Goal: Transaction & Acquisition: Purchase product/service

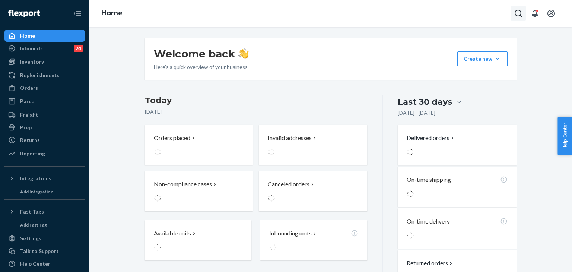
click at [520, 14] on icon "Open Search Box" at bounding box center [518, 13] width 9 height 9
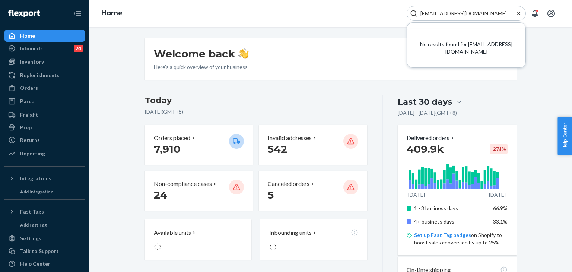
type input "[EMAIL_ADDRESS][DOMAIN_NAME]"
click at [518, 17] on button "Close Search" at bounding box center [518, 14] width 7 height 8
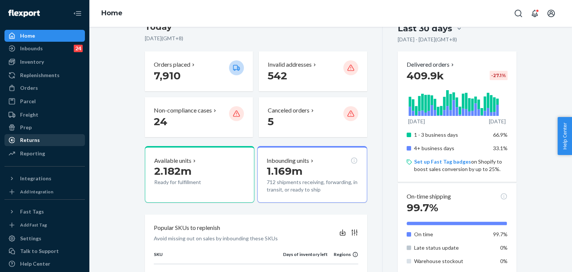
scroll to position [112, 0]
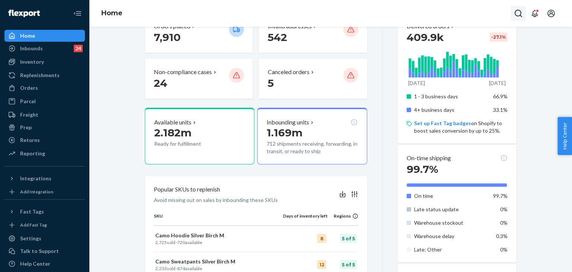
click at [520, 15] on icon "Open Search Box" at bounding box center [518, 13] width 9 height 9
type input "#254549986"
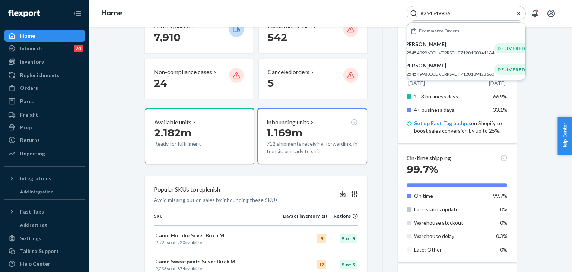
click at [462, 52] on p "#254549986DELIVERRSPLIT7120190341164" at bounding box center [449, 53] width 91 height 6
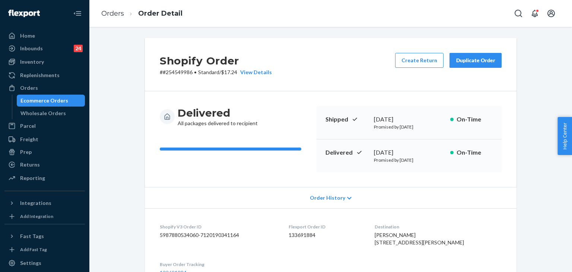
click at [463, 63] on div "Duplicate Order" at bounding box center [475, 60] width 39 height 7
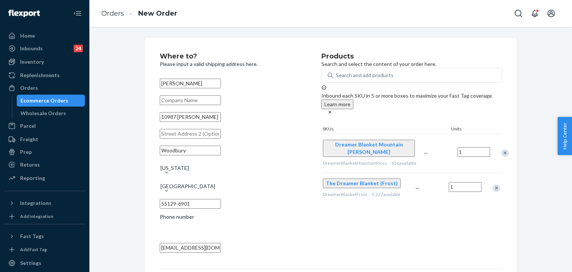
scroll to position [27, 0]
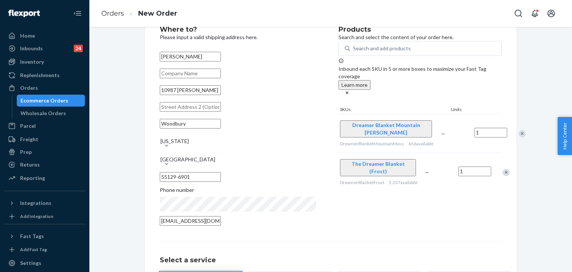
click at [503, 171] on div "Remove Item" at bounding box center [506, 172] width 7 height 7
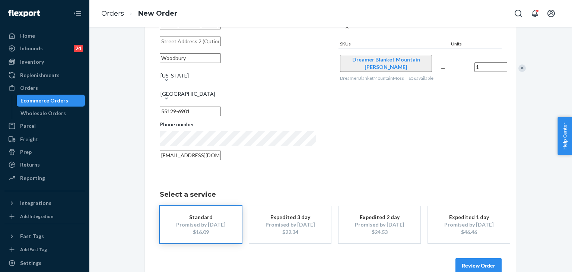
scroll to position [104, 0]
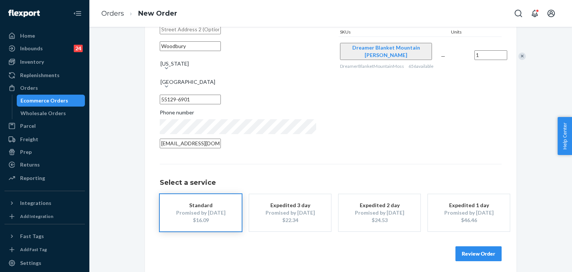
click at [472, 253] on button "Review Order" at bounding box center [479, 253] width 46 height 15
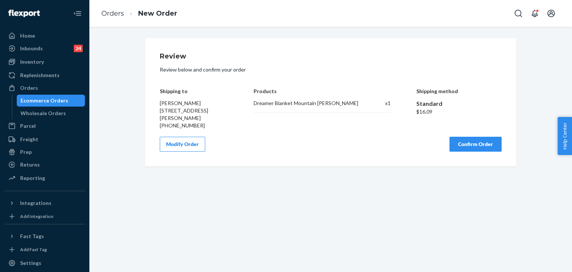
scroll to position [0, 0]
click at [474, 148] on button "Confirm Order" at bounding box center [476, 144] width 52 height 15
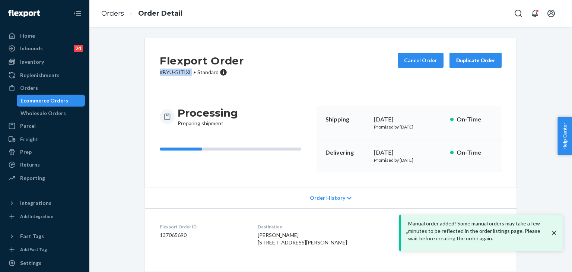
drag, startPoint x: 189, startPoint y: 72, endPoint x: 143, endPoint y: 74, distance: 45.9
click at [145, 74] on div "Flexport Order # BYU-5JTIXL • Standard Cancel Order Duplicate Order" at bounding box center [331, 64] width 372 height 53
copy p "# BYU-5JTIXL"
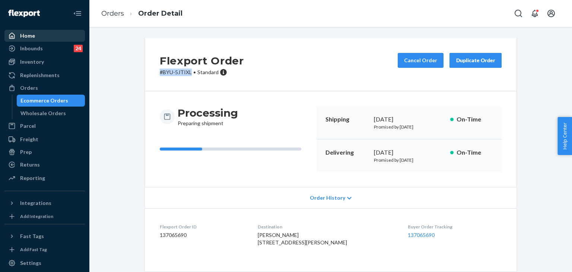
click at [28, 33] on div "Home" at bounding box center [27, 35] width 15 height 7
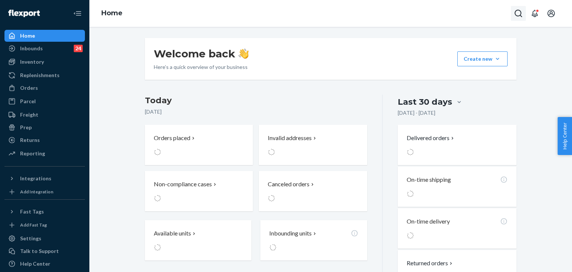
click at [517, 14] on icon "Open Search Box" at bounding box center [518, 13] width 9 height 9
type input "#255168693"
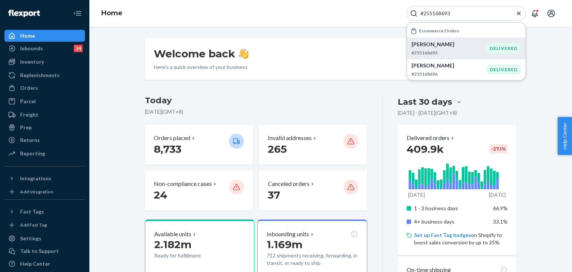
click at [446, 48] on div "[PERSON_NAME] #255168693" at bounding box center [449, 48] width 75 height 15
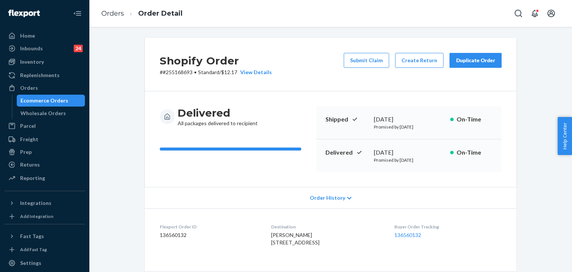
click at [489, 58] on div "Duplicate Order" at bounding box center [475, 60] width 39 height 7
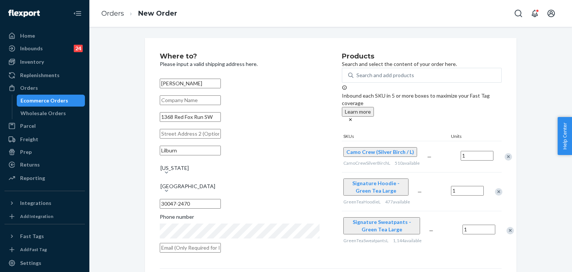
scroll to position [37, 0]
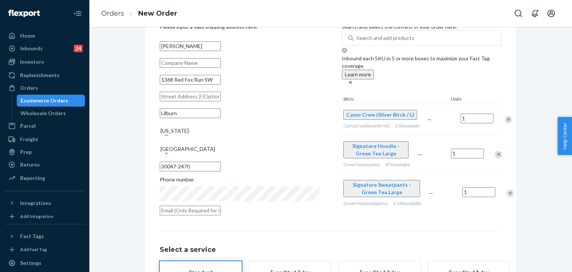
click at [495, 153] on div "Remove Item" at bounding box center [498, 154] width 7 height 7
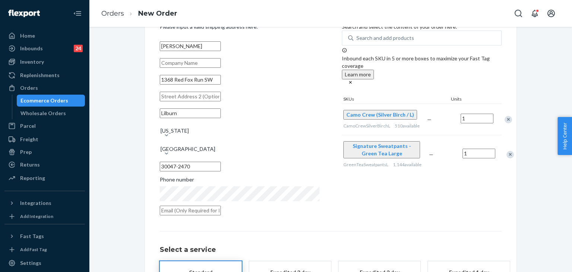
click at [505, 118] on div "Remove Item" at bounding box center [508, 119] width 7 height 7
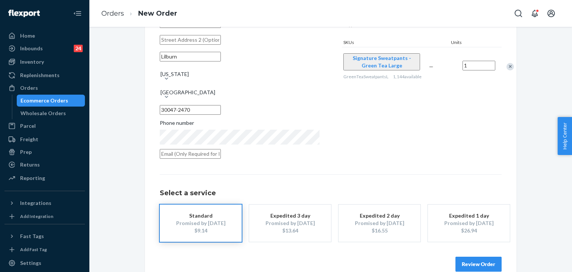
scroll to position [104, 0]
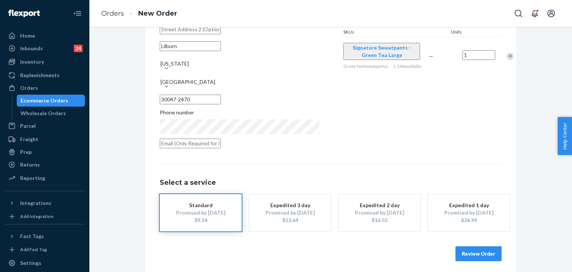
click at [470, 254] on button "Review Order" at bounding box center [479, 253] width 46 height 15
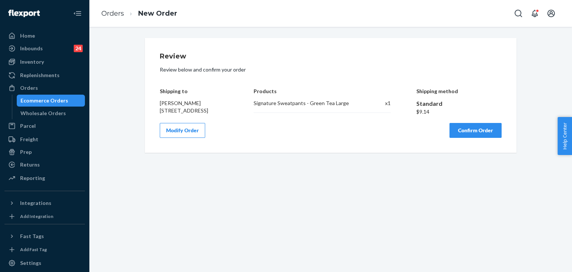
click at [463, 130] on button "Confirm Order" at bounding box center [476, 130] width 52 height 15
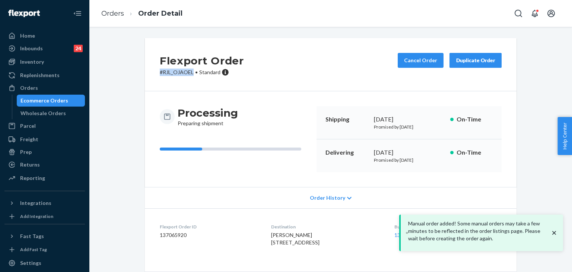
drag, startPoint x: 191, startPoint y: 72, endPoint x: 149, endPoint y: 73, distance: 42.1
click at [148, 73] on div "Flexport Order # RJL_OJAOEL • Standard Cancel Order Duplicate Order" at bounding box center [331, 64] width 372 height 53
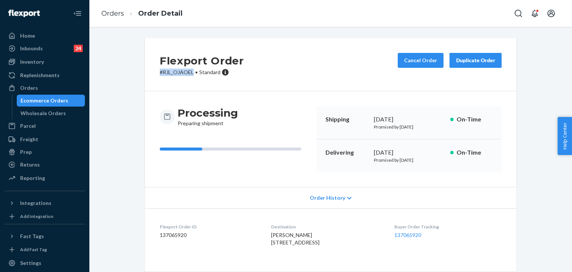
copy p "# RJL_OJAOEL"
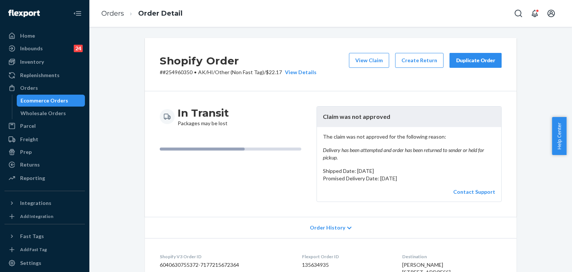
click at [469, 60] on div "Duplicate Order" at bounding box center [475, 60] width 39 height 7
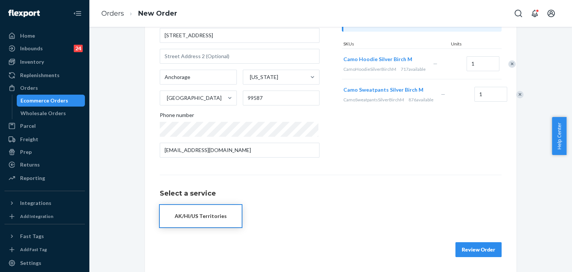
scroll to position [27, 0]
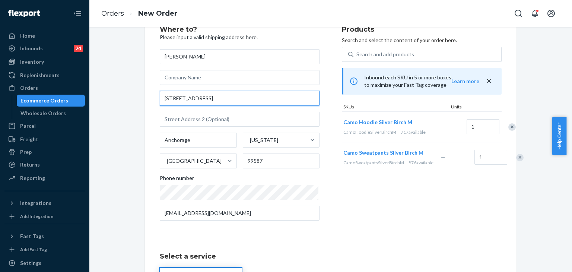
drag, startPoint x: 220, startPoint y: 98, endPoint x: 122, endPoint y: 97, distance: 98.4
click at [122, 97] on div "Where to? Please input a valid shipping address here. [PERSON_NAME] [STREET_ADD…" at bounding box center [331, 180] width 472 height 339
paste input "P.O. [STREET_ADDRESS][US_STATE]"
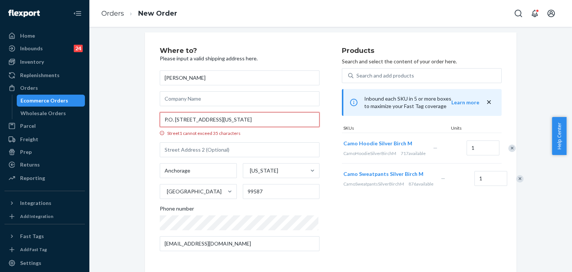
scroll to position [6, 0]
drag, startPoint x: 193, startPoint y: 118, endPoint x: 154, endPoint y: 119, distance: 38.8
click at [154, 119] on div "Where to? Please input a valid shipping address here. Maria Nafzger P.O. Box 14…" at bounding box center [331, 152] width 372 height 240
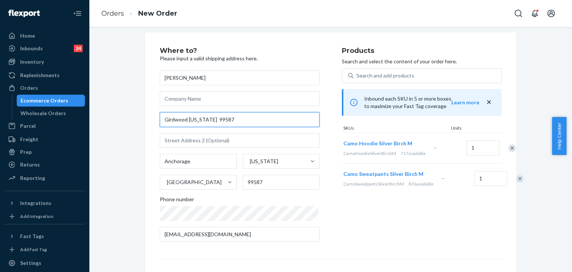
scroll to position [27, 0]
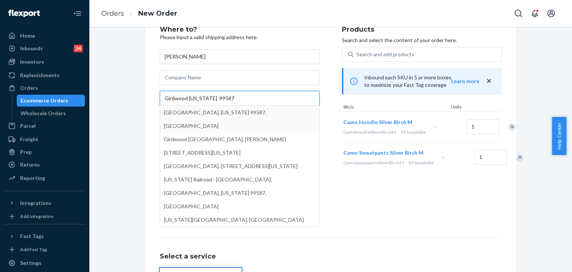
type input "Girdwood Alaska 99587"
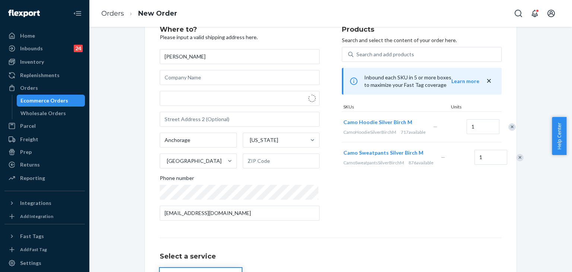
scroll to position [6, 0]
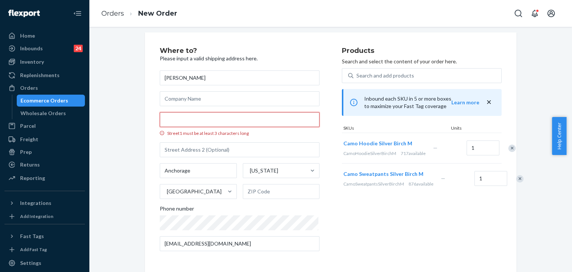
click at [194, 123] on input "Street1 must be at least 3 characters long" at bounding box center [240, 119] width 160 height 15
paste input "P.O. Box 1485"
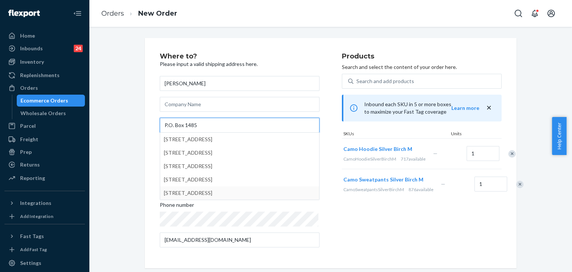
type input "P.O. Box 1485"
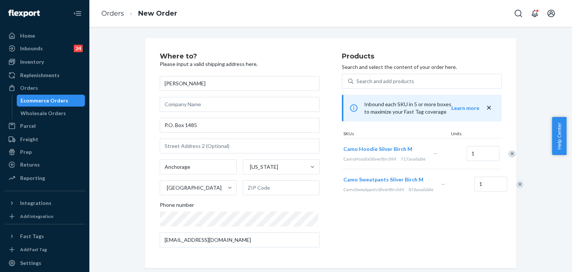
click at [379, 241] on div "Products Search and select the content of your order here. Search and add produ…" at bounding box center [422, 153] width 160 height 200
click at [259, 189] on input "text" at bounding box center [281, 187] width 77 height 15
paste input "99587"
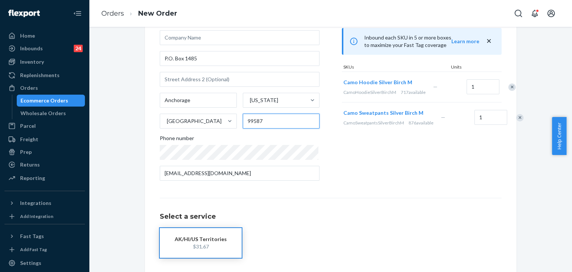
scroll to position [97, 0]
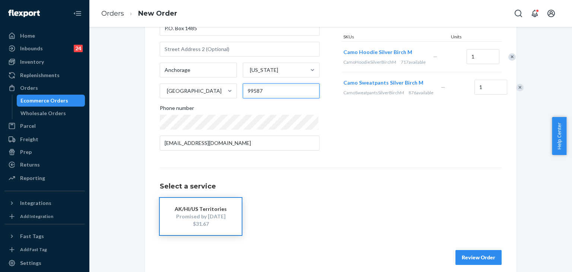
type input "99587"
click at [475, 259] on button "Review Order" at bounding box center [479, 257] width 46 height 15
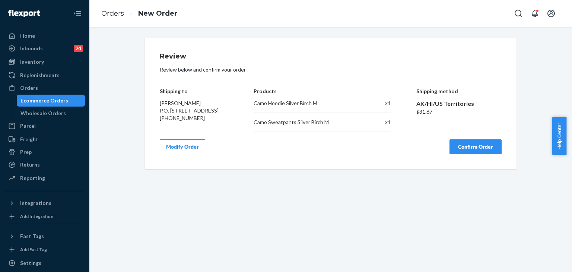
scroll to position [0, 0]
click at [189, 146] on button "Modify Order" at bounding box center [182, 146] width 45 height 15
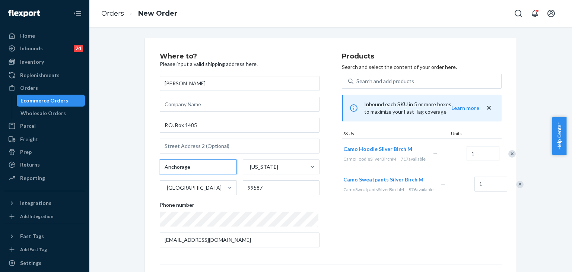
drag, startPoint x: 197, startPoint y: 169, endPoint x: 133, endPoint y: 169, distance: 64.1
click at [133, 169] on div "Where to? Please input a valid shipping address here. Maria Nafzger P.O. Box 14…" at bounding box center [331, 203] width 472 height 331
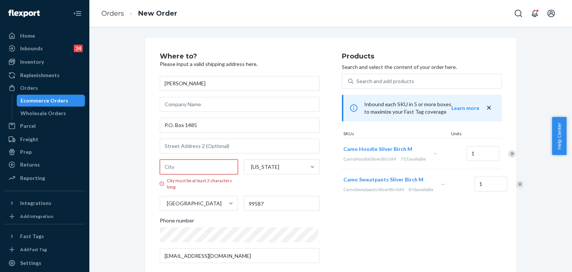
paste input "Girdwood"
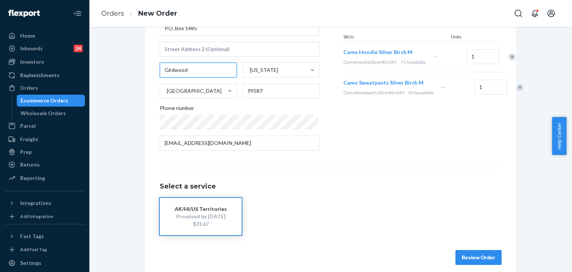
scroll to position [104, 0]
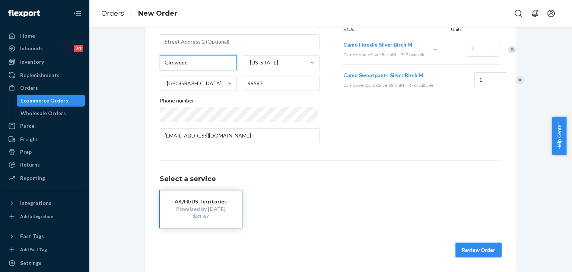
type input "Girdwood"
click at [478, 254] on button "Review Order" at bounding box center [479, 250] width 46 height 15
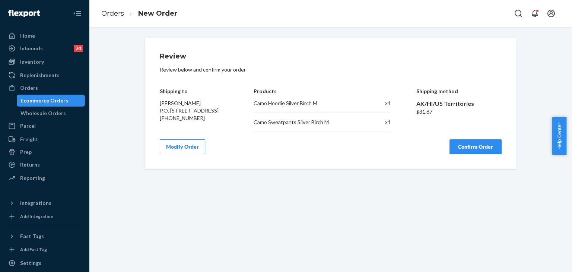
drag, startPoint x: 481, startPoint y: 146, endPoint x: 454, endPoint y: 143, distance: 27.0
click at [481, 146] on button "Confirm Order" at bounding box center [476, 146] width 52 height 15
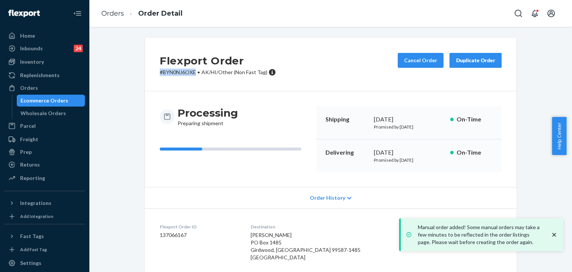
drag, startPoint x: 193, startPoint y: 73, endPoint x: 154, endPoint y: 73, distance: 38.7
click at [154, 73] on div "Flexport Order # BYN0NJ6OXE • AK/HI/Other (Non Fast Tag) Cancel Order Duplicate…" at bounding box center [331, 64] width 372 height 53
copy p "# BYN0NJ6OXE"
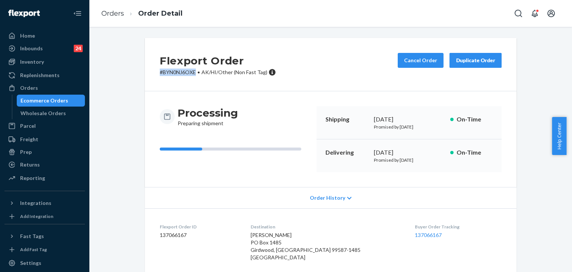
scroll to position [82, 0]
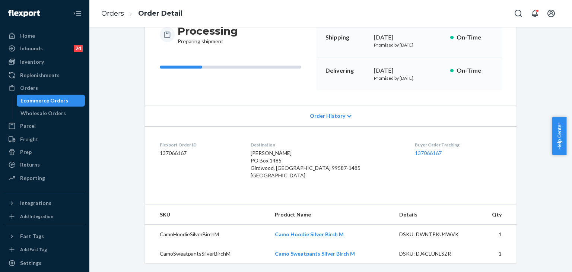
drag, startPoint x: 31, startPoint y: 165, endPoint x: 85, endPoint y: 97, distance: 86.8
click at [31, 165] on div "Returns" at bounding box center [30, 164] width 20 height 7
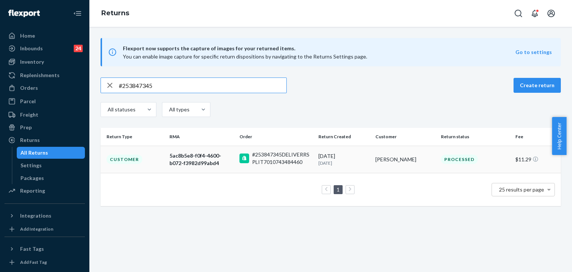
type input "#253847345"
click at [309, 161] on div "#253847345DELIVERRSPLIT7010743484460" at bounding box center [282, 158] width 60 height 15
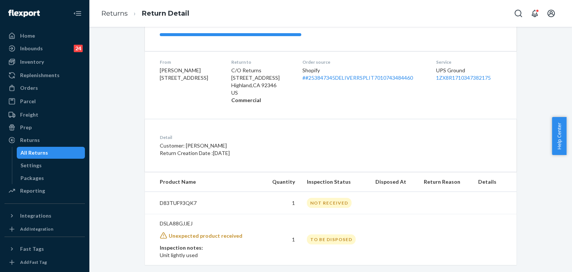
scroll to position [111, 0]
